Goal: Transaction & Acquisition: Obtain resource

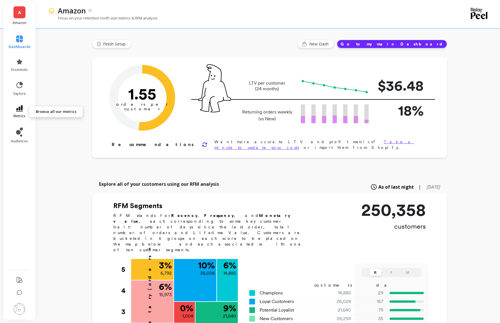
click at [21, 109] on icon at bounding box center [19, 108] width 7 height 6
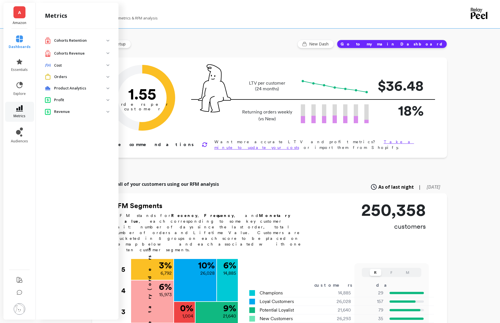
click at [24, 110] on link "metrics" at bounding box center [20, 111] width 22 height 13
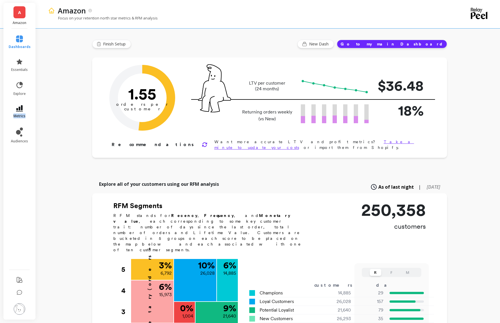
click at [24, 110] on link "metrics" at bounding box center [20, 111] width 22 height 13
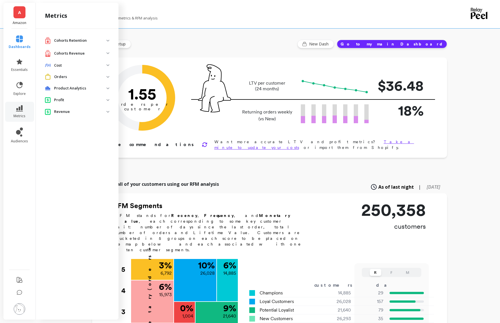
drag, startPoint x: 24, startPoint y: 110, endPoint x: 77, endPoint y: 97, distance: 54.3
click at [77, 97] on p "Profit" at bounding box center [80, 100] width 52 height 6
click at [79, 98] on p "Profit" at bounding box center [80, 100] width 52 height 6
click at [23, 17] on link "A" at bounding box center [19, 12] width 12 height 12
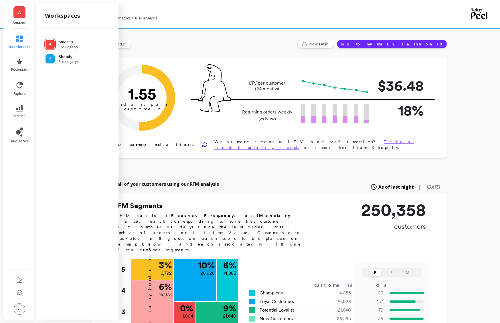
click at [56, 55] on div "S Shopify Pro (legacy)" at bounding box center [77, 59] width 74 height 10
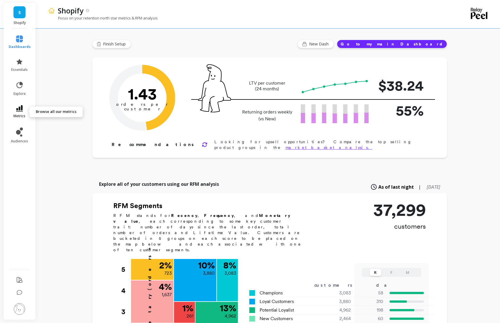
click at [21, 112] on link "metrics" at bounding box center [20, 111] width 22 height 13
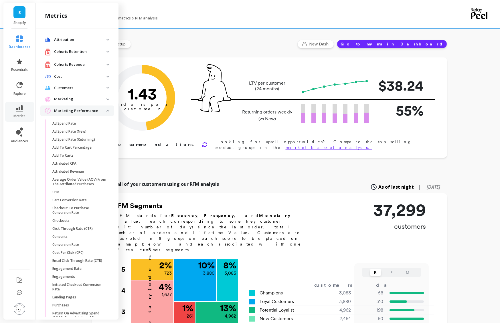
click at [100, 109] on p "Marketing Performance" at bounding box center [80, 111] width 52 height 6
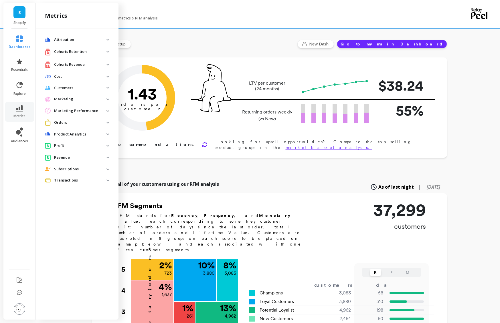
click at [82, 144] on p "Profit" at bounding box center [80, 146] width 52 height 6
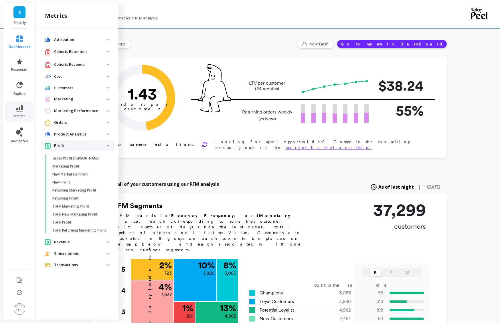
click at [82, 146] on p "Profit" at bounding box center [80, 146] width 52 height 6
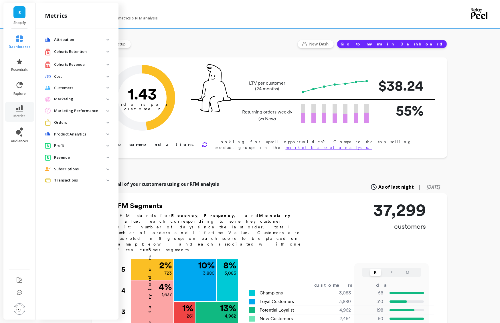
click at [82, 158] on p "Revenue" at bounding box center [80, 158] width 52 height 6
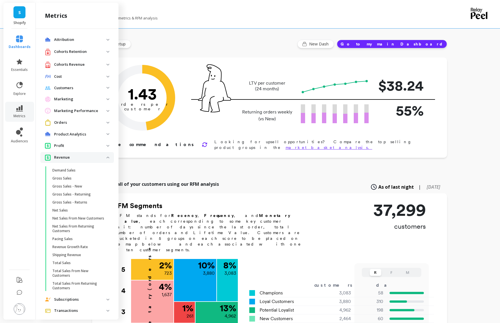
scroll to position [10, 0]
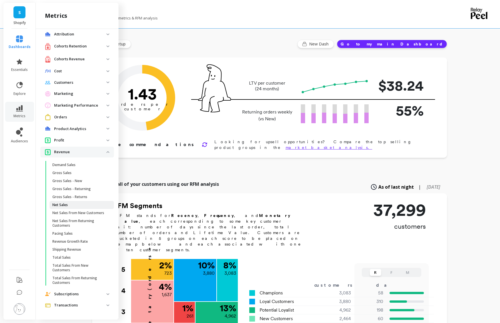
click at [59, 203] on p "Net Sales" at bounding box center [59, 205] width 15 height 5
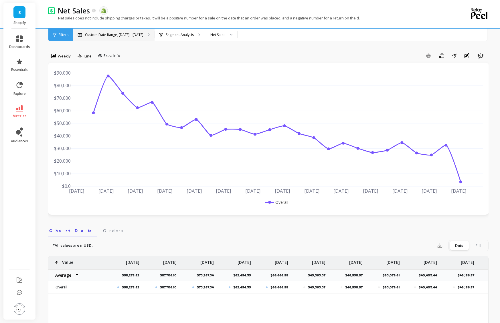
click at [138, 33] on p "Custom Date Range, [DATE] - [DATE]" at bounding box center [114, 35] width 58 height 5
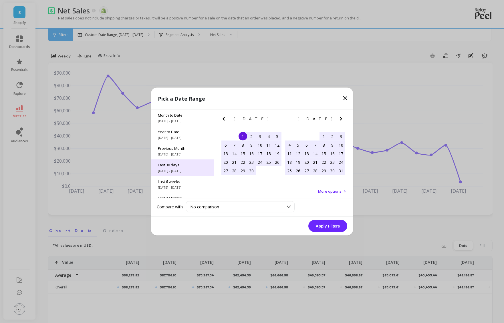
scroll to position [78, 0]
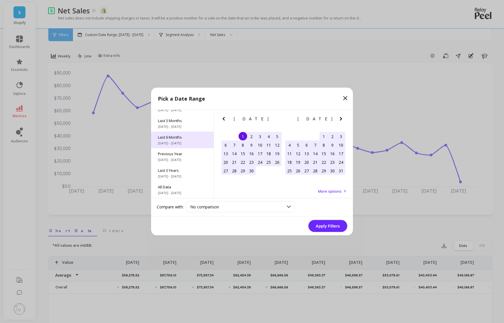
click at [180, 143] on span "[DATE] - [DATE]" at bounding box center [182, 143] width 49 height 5
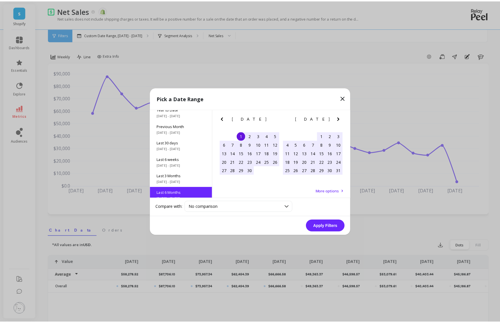
scroll to position [0, 0]
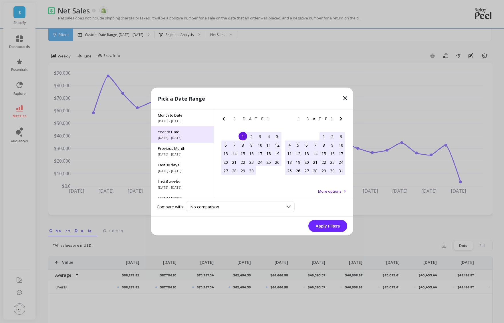
click at [183, 136] on span "[DATE] - [DATE]" at bounding box center [182, 138] width 49 height 5
click at [338, 226] on button "Apply Filters" at bounding box center [327, 226] width 39 height 12
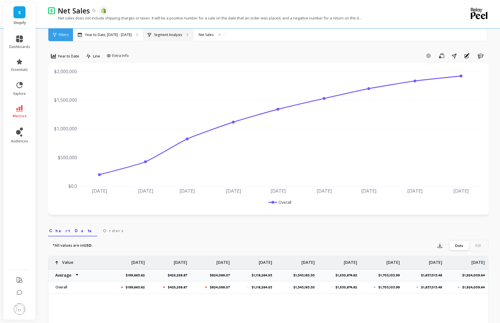
click at [159, 35] on p "Segment Analysis" at bounding box center [168, 35] width 28 height 5
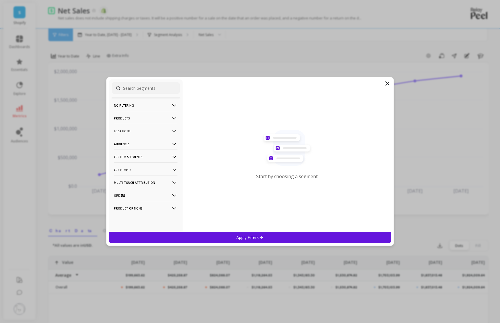
click at [145, 118] on p "Products" at bounding box center [146, 118] width 64 height 15
click at [133, 140] on p "Product Tags" at bounding box center [126, 139] width 23 height 5
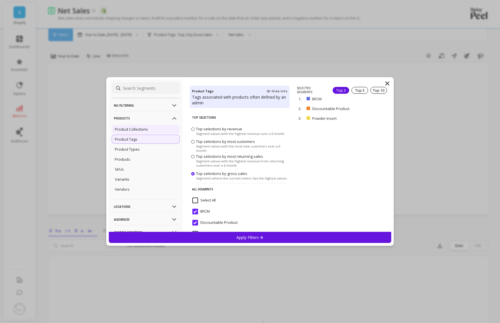
click at [136, 129] on p "Product Collections" at bounding box center [131, 129] width 33 height 5
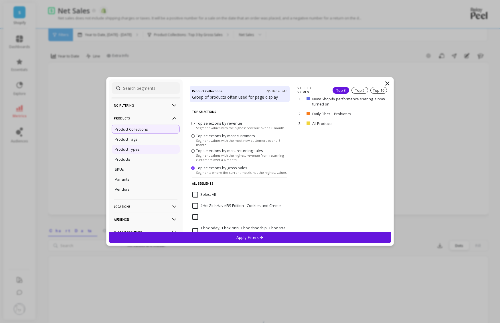
click at [140, 150] on div "Product Types" at bounding box center [146, 149] width 68 height 9
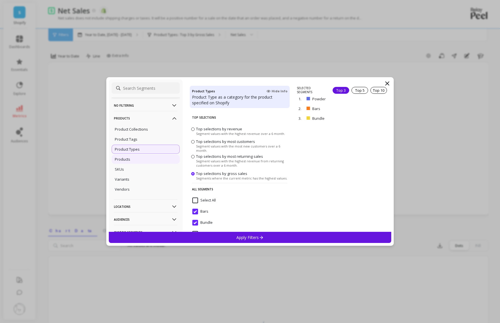
click at [147, 161] on div "Products" at bounding box center [146, 159] width 68 height 9
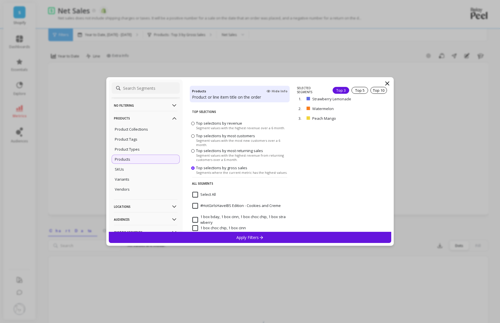
click at [193, 195] on input "Select All" at bounding box center [203, 195] width 23 height 6
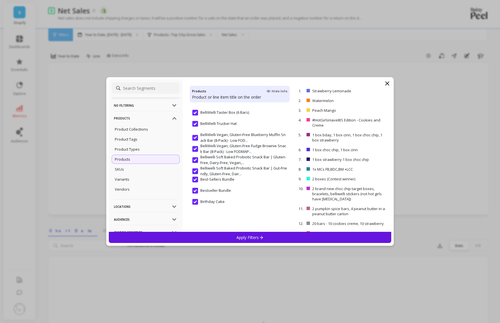
scroll to position [401, 0]
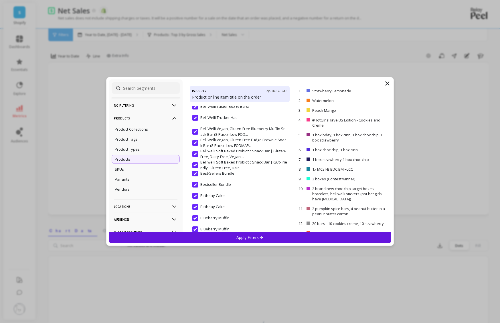
click at [284, 238] on div "Apply Filters" at bounding box center [250, 237] width 283 height 11
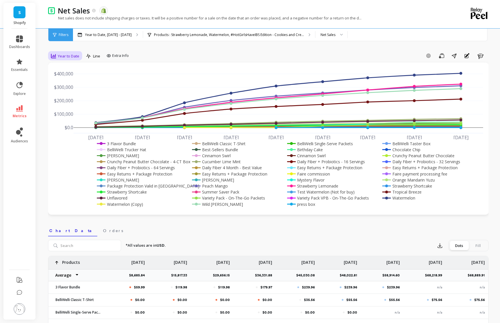
click at [69, 53] on span "Year to Date" at bounding box center [68, 55] width 21 height 5
click at [72, 83] on div "Daily" at bounding box center [68, 80] width 39 height 10
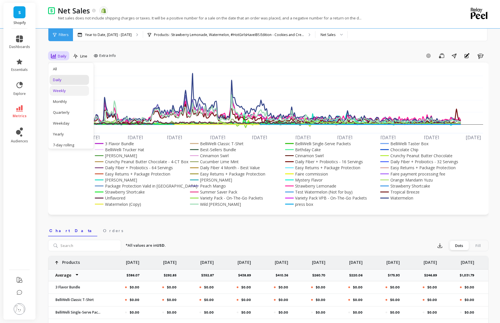
click at [66, 90] on div "Weekly" at bounding box center [69, 90] width 33 height 5
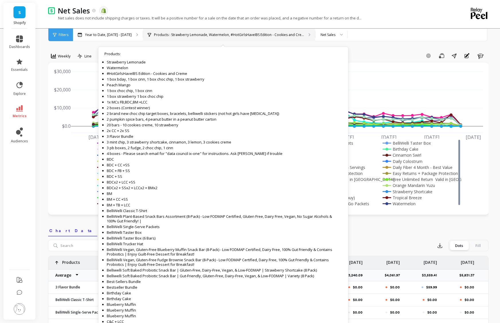
click at [254, 35] on p "Products : Strawberry Lemonade, Watermelon, #HotGirlsHaveIBS Edition - Cookies …" at bounding box center [229, 35] width 150 height 5
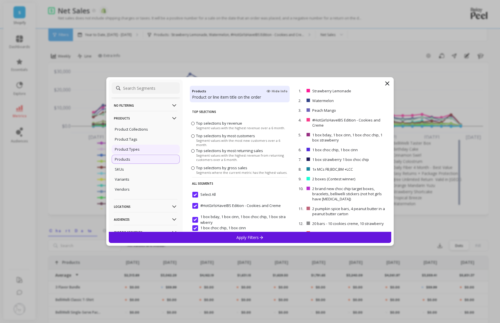
click at [134, 147] on p "Product Types" at bounding box center [127, 149] width 25 height 5
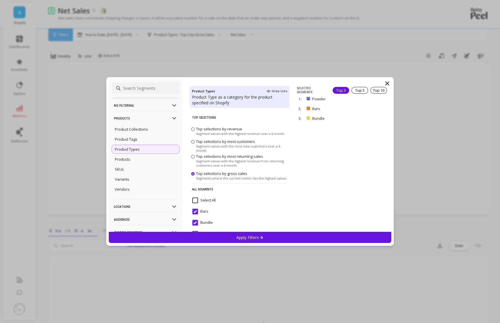
click at [194, 213] on input "Bars" at bounding box center [200, 212] width 16 height 6
click at [195, 223] on input "Bundle" at bounding box center [202, 223] width 20 height 6
click at [252, 235] on p "Apply Filters" at bounding box center [249, 237] width 27 height 5
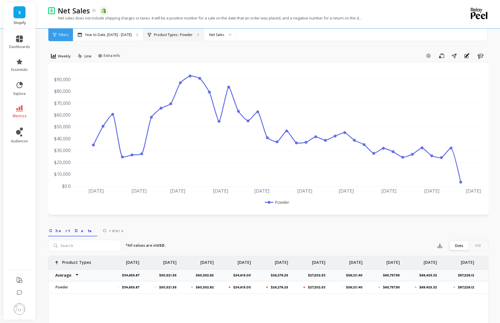
click at [159, 33] on p "Product Types : Powder" at bounding box center [173, 35] width 39 height 5
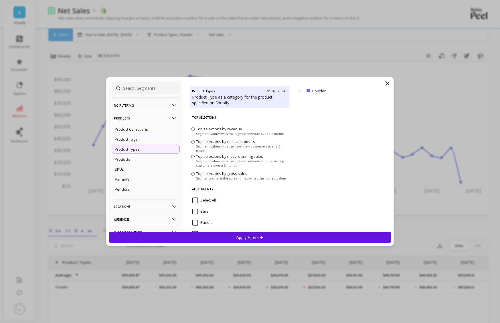
click at [171, 106] on filtering-icon at bounding box center [174, 105] width 6 height 6
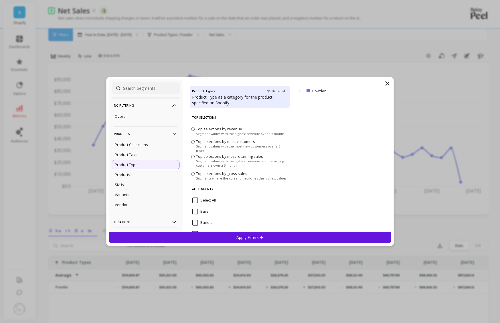
click at [171, 105] on filtering-icon at bounding box center [174, 105] width 6 height 6
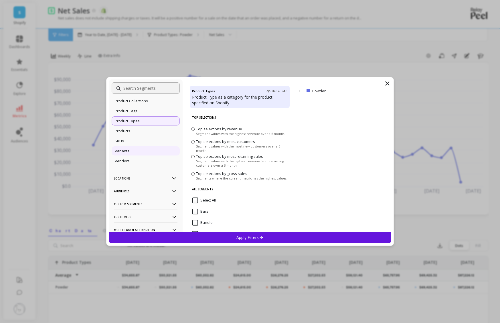
scroll to position [29, 0]
click at [122, 130] on p "Products" at bounding box center [122, 130] width 15 height 5
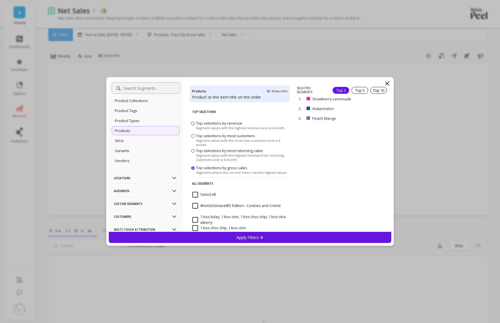
click at [195, 195] on input "Select All" at bounding box center [203, 195] width 23 height 6
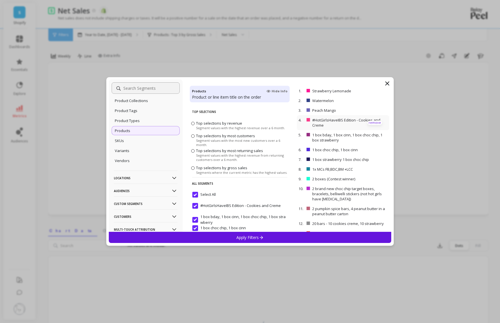
click at [367, 124] on p "remove" at bounding box center [374, 123] width 15 height 4
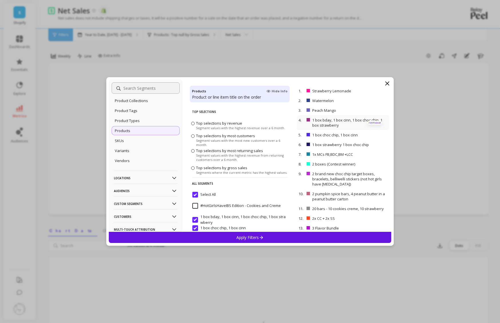
click at [367, 124] on p "remove" at bounding box center [374, 123] width 15 height 4
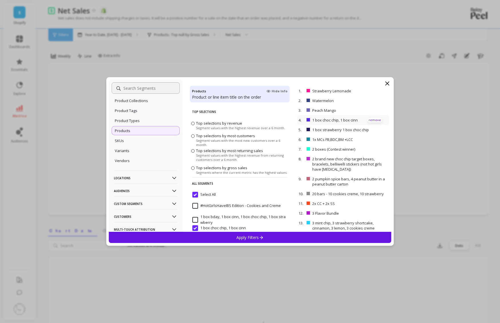
click at [367, 124] on div "4. 1 box choc chip, 1 box cinn remove" at bounding box center [343, 120] width 92 height 10
click at [367, 122] on p "remove" at bounding box center [374, 120] width 15 height 4
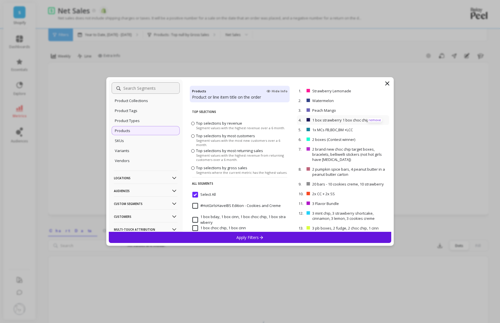
click at [367, 122] on p "remove" at bounding box center [374, 120] width 15 height 4
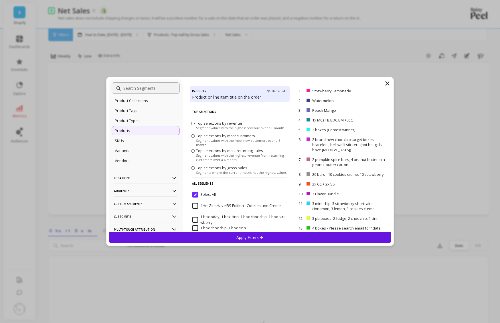
click at [236, 171] on span "Segments where the current metric has the highest values." at bounding box center [241, 173] width 91 height 4
click at [0, 0] on input "Top selections by gross sales Segments where the current metric has the highest…" at bounding box center [0, 0] width 0 height 0
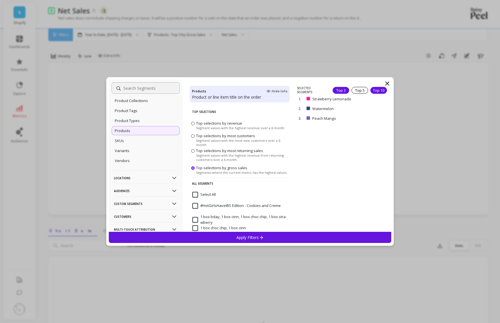
click at [375, 88] on div "Top 10" at bounding box center [378, 90] width 17 height 7
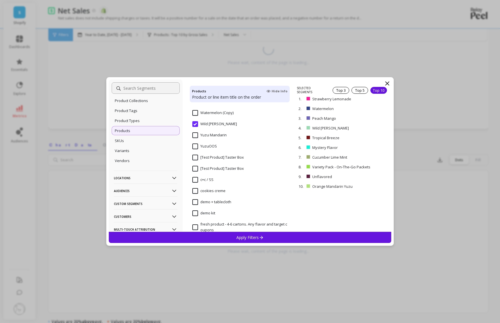
scroll to position [1816, 0]
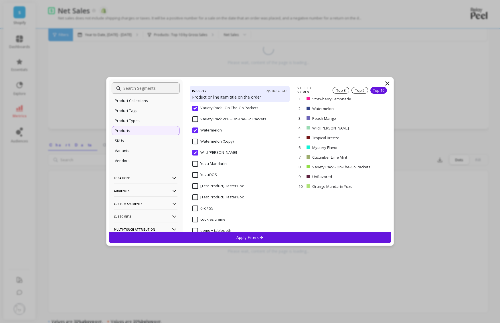
click at [194, 163] on Mandarin "Yuzu Mandarin" at bounding box center [209, 164] width 34 height 6
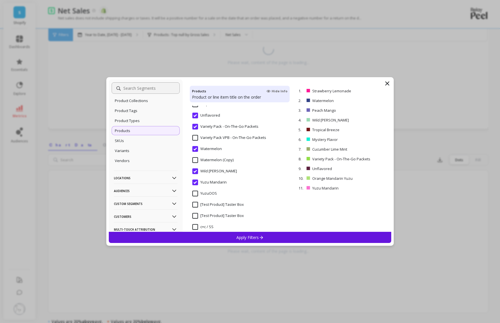
scroll to position [1787, 0]
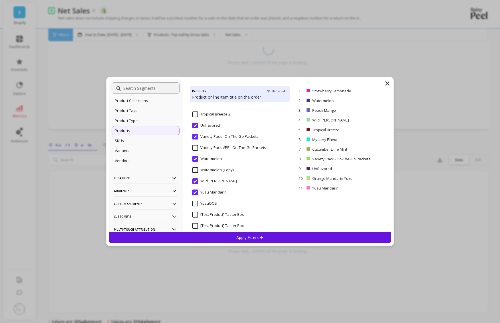
click at [197, 149] on input "Variety Pack VPB - On-The-Go Packets" at bounding box center [229, 148] width 74 height 6
click at [195, 170] on input "Watermelon (Copy)" at bounding box center [212, 170] width 41 height 6
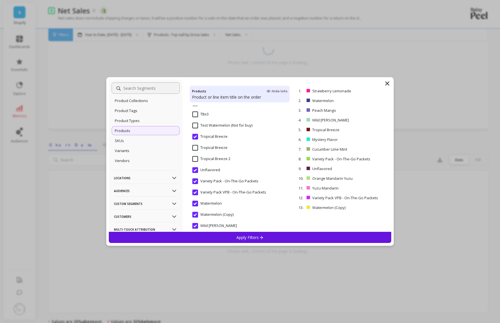
scroll to position [1730, 0]
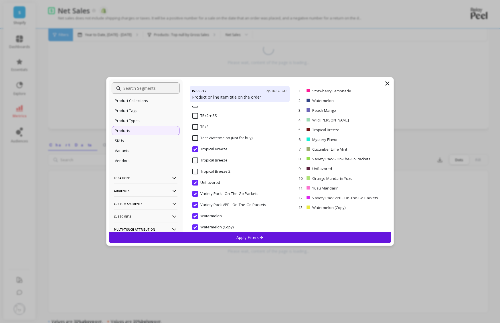
click at [195, 160] on Breeze "Tropical Breeze" at bounding box center [209, 161] width 35 height 6
click at [195, 170] on input "Tropical Breeze 2" at bounding box center [211, 172] width 38 height 6
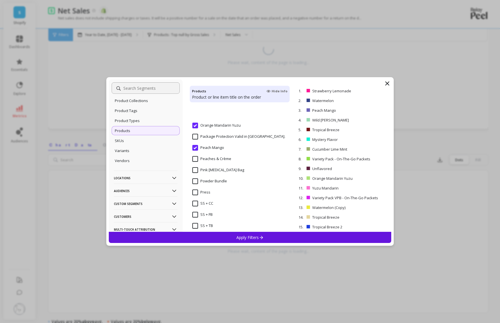
scroll to position [1416, 0]
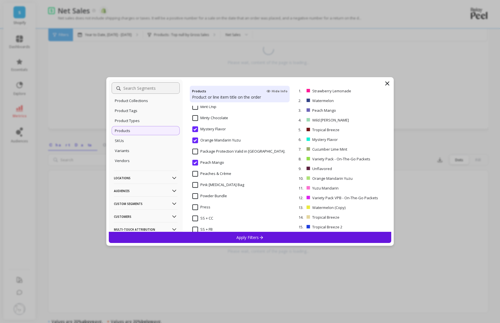
click at [195, 194] on Bundle "Powder Bundle" at bounding box center [209, 196] width 35 height 6
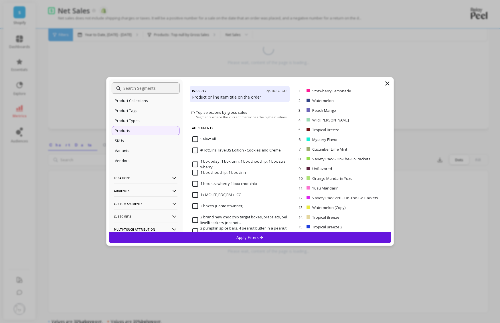
scroll to position [42, 0]
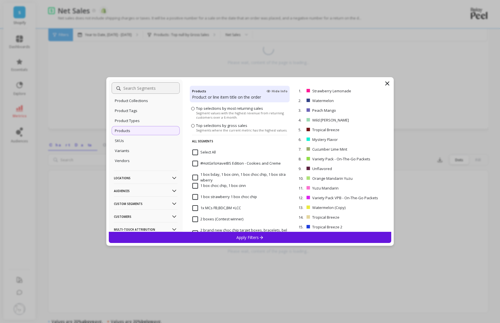
click at [255, 236] on p "Apply Filters" at bounding box center [249, 237] width 27 height 5
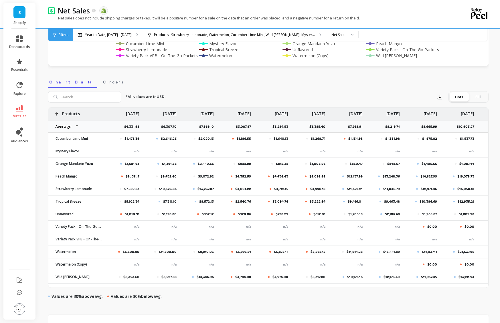
scroll to position [114, 0]
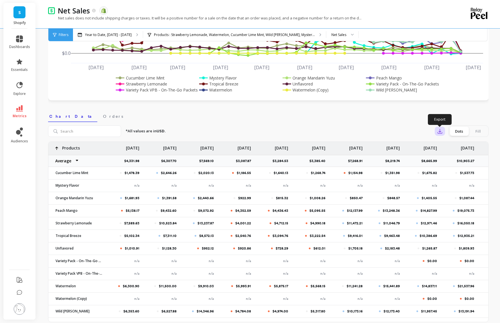
click at [436, 134] on button "button" at bounding box center [440, 131] width 10 height 9
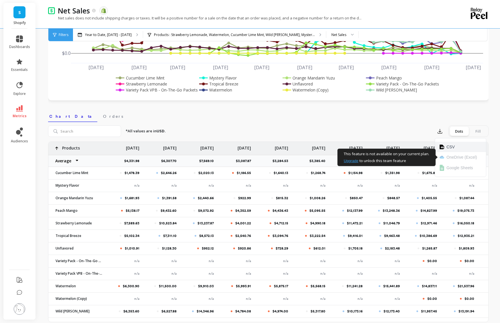
click at [445, 149] on button "CSV" at bounding box center [460, 147] width 51 height 10
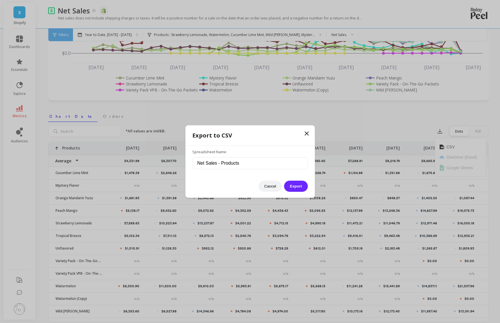
click at [289, 193] on div "Export to CSV Spreadsheet Name Net Sales - Products Cancel Export" at bounding box center [249, 162] width 129 height 72
click at [296, 187] on button "Export" at bounding box center [295, 186] width 23 height 11
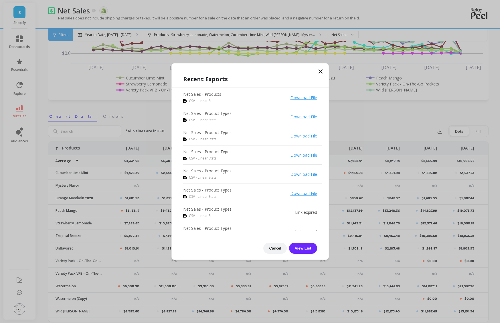
scroll to position [0, 0]
